Goal: Task Accomplishment & Management: Use online tool/utility

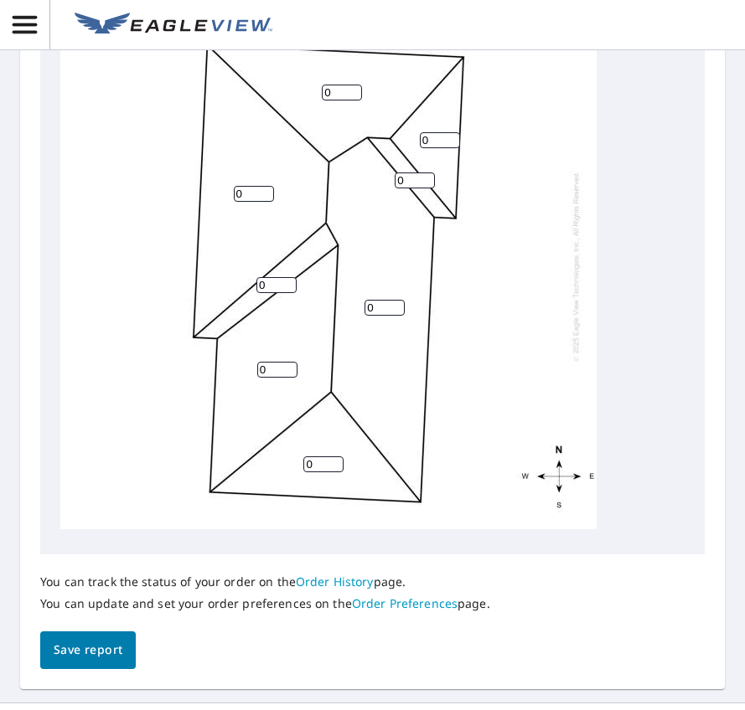
scroll to position [670, 0]
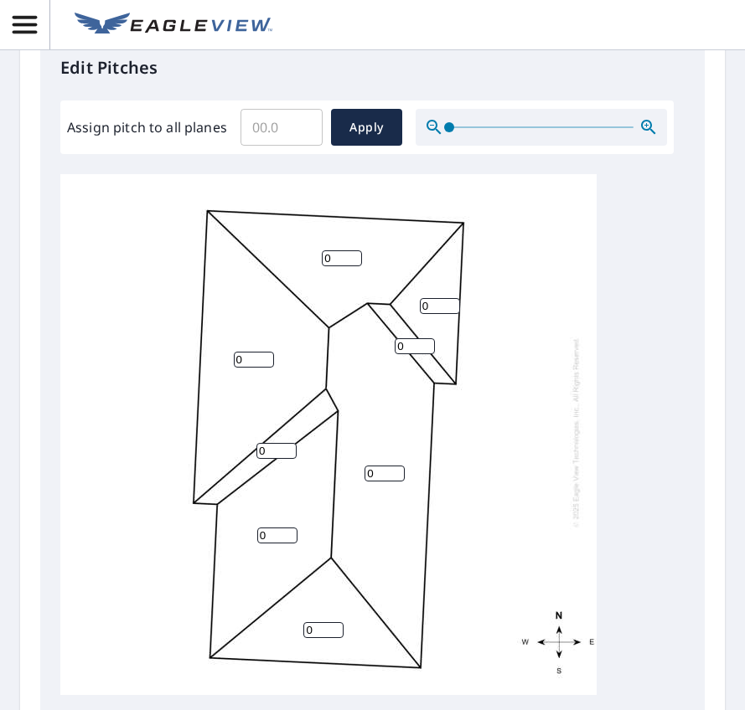
click at [282, 121] on input "Assign pitch to all planes" at bounding box center [281, 127] width 82 height 47
type input "4"
click at [350, 122] on span "Apply" at bounding box center [366, 127] width 44 height 21
type input "4"
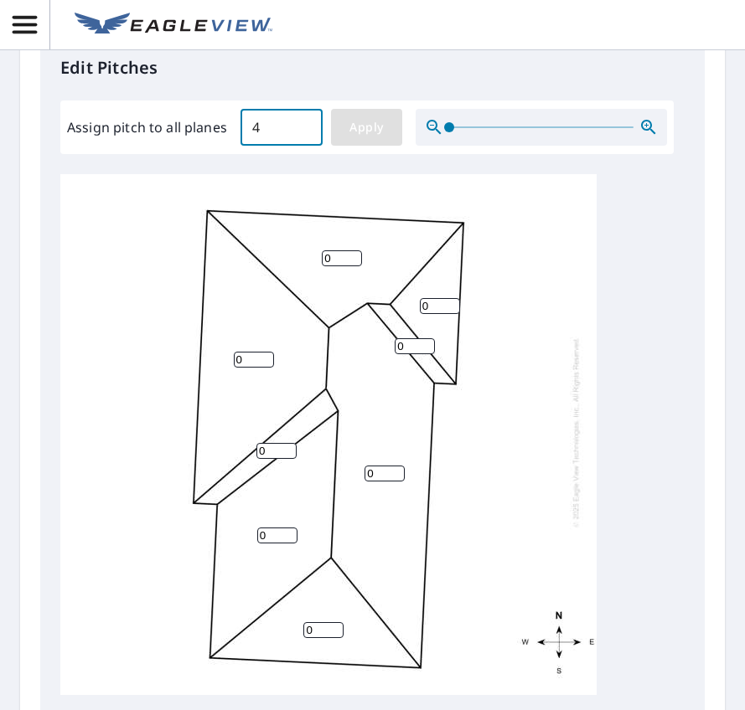
type input "4"
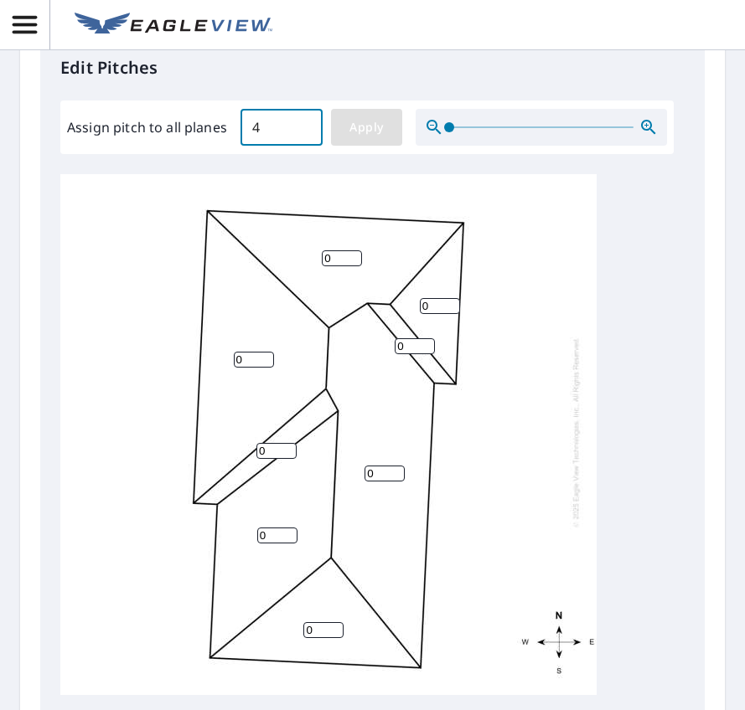
type input "4"
click at [379, 126] on span "Apply" at bounding box center [366, 127] width 44 height 21
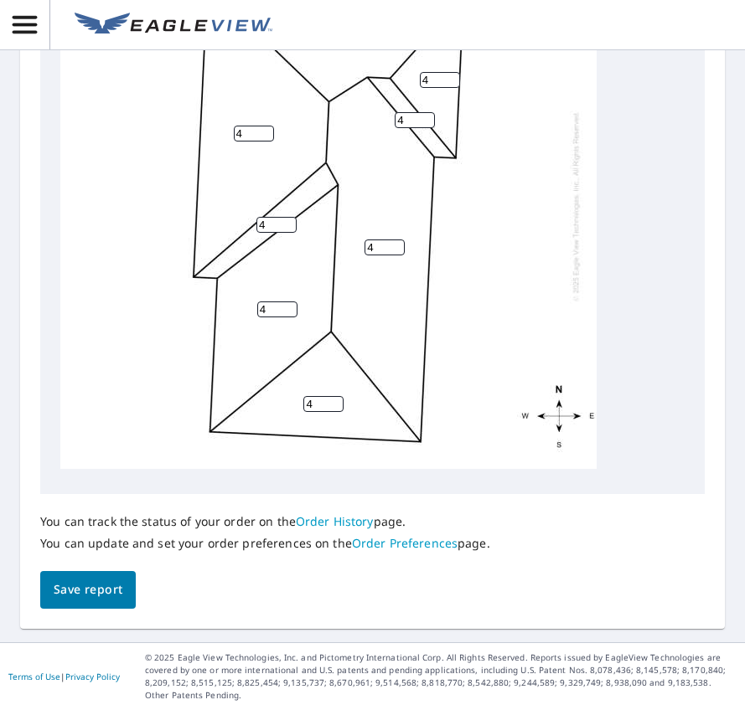
scroll to position [18, 0]
click at [88, 587] on span "Save report" at bounding box center [88, 590] width 69 height 21
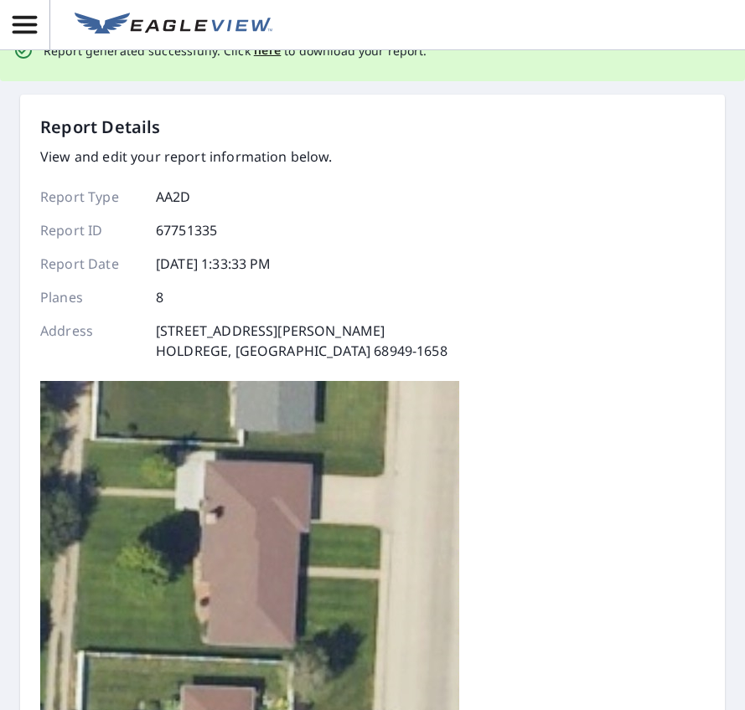
scroll to position [0, 0]
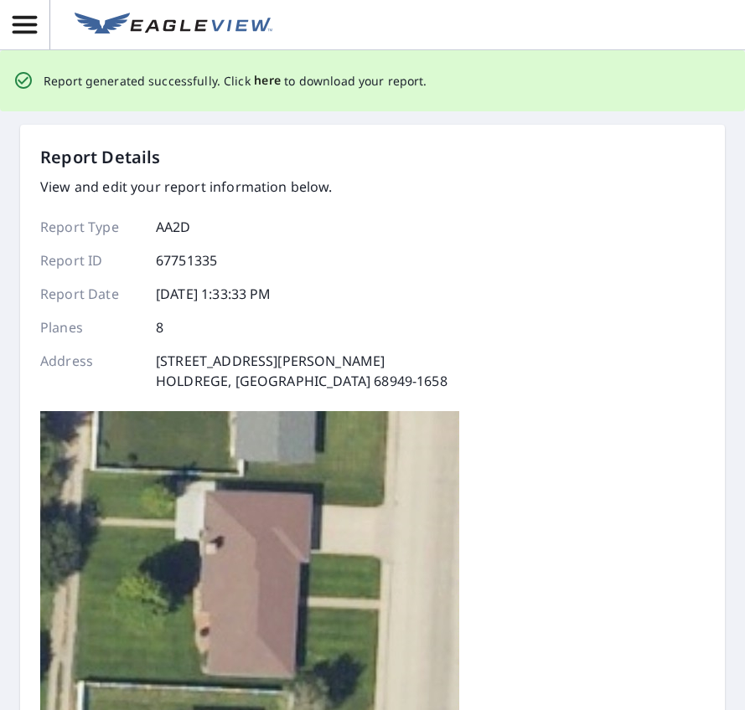
click at [265, 76] on span "here" at bounding box center [268, 80] width 28 height 21
